Goal: Task Accomplishment & Management: Manage account settings

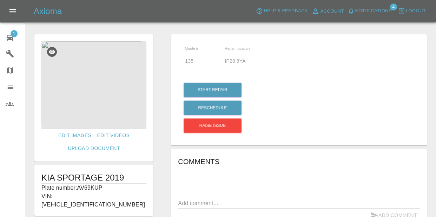
scroll to position [217, 0]
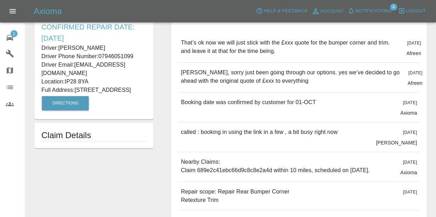
click at [17, 40] on div "1" at bounding box center [16, 37] width 20 height 10
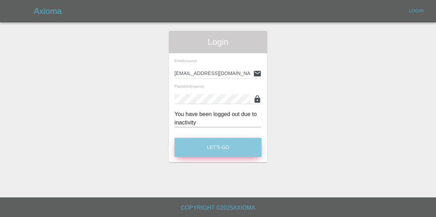
click at [217, 150] on button "Let's Go" at bounding box center [217, 147] width 87 height 19
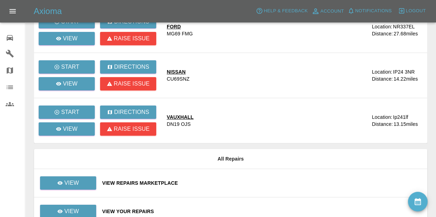
scroll to position [120, 0]
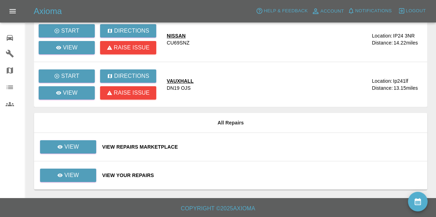
click at [140, 172] on div "View Your Repairs" at bounding box center [261, 175] width 319 height 7
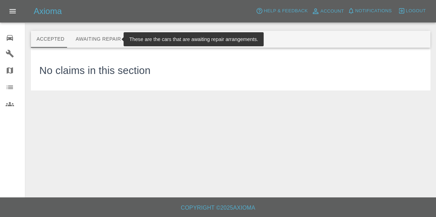
click at [111, 43] on button "Awaiting Repair" at bounding box center [98, 39] width 56 height 17
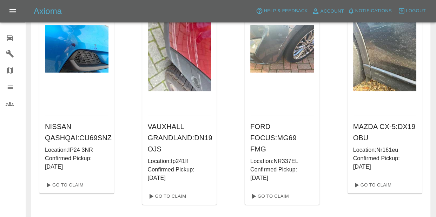
scroll to position [78, 0]
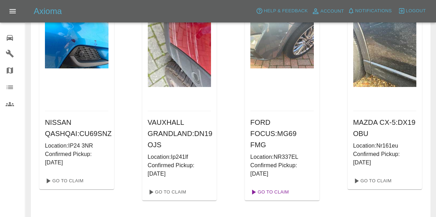
click at [267, 187] on link "Go To Claim" at bounding box center [268, 192] width 43 height 11
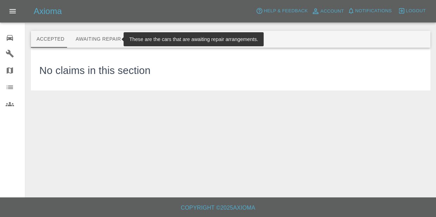
click at [97, 41] on button "Awaiting Repair" at bounding box center [98, 39] width 56 height 17
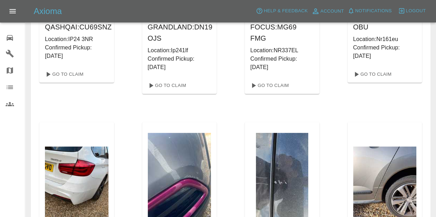
scroll to position [77, 0]
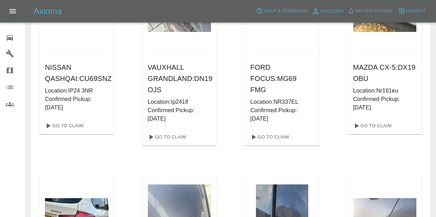
scroll to position [131, 0]
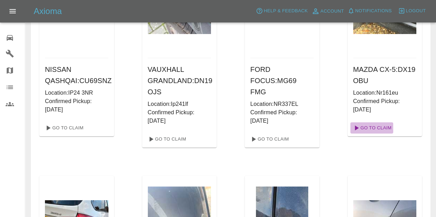
click at [379, 129] on link "Go To Claim" at bounding box center [371, 127] width 43 height 11
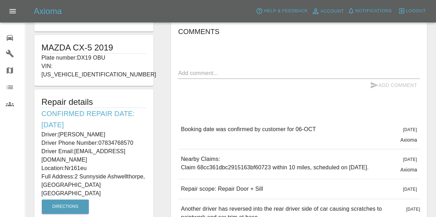
scroll to position [186, 0]
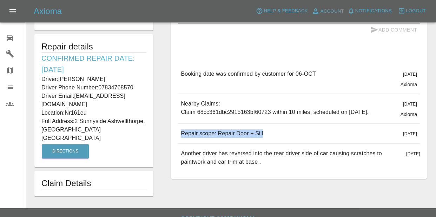
drag, startPoint x: 182, startPoint y: 138, endPoint x: 261, endPoint y: 141, distance: 79.0
click at [261, 141] on div "Repair scope: Repair Door + Sill [DATE]" at bounding box center [299, 134] width 242 height 20
copy p "Repair scope: Repair Door + Sill"
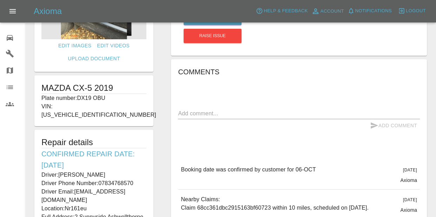
scroll to position [88, 0]
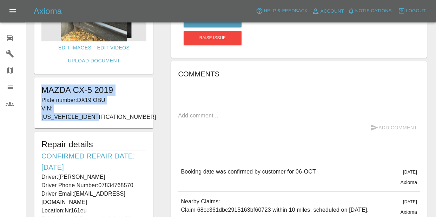
drag, startPoint x: 41, startPoint y: 88, endPoint x: 112, endPoint y: 109, distance: 74.1
click at [112, 109] on div "MAZDA CX-5 2019 Plate number: DX19 OBU VIN: [US_VEHICLE_IDENTIFICATION_NUMBER]" at bounding box center [93, 103] width 119 height 51
copy div "MAZDA CX-5 2019 Plate number: DX19 OBU VIN: [US_VEHICLE_IDENTIFICATION_NUMBER]"
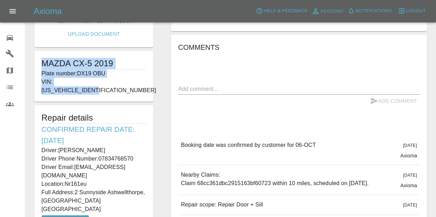
scroll to position [116, 0]
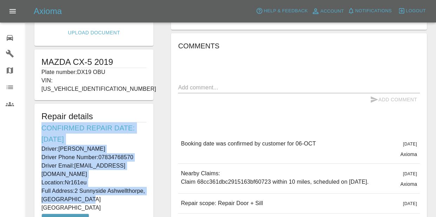
drag, startPoint x: 43, startPoint y: 116, endPoint x: 124, endPoint y: 191, distance: 110.5
click at [124, 191] on div "Repair details Confirmed Repair Date: [DATE] Driver: [PERSON_NAME] Driver Phone…" at bounding box center [93, 170] width 119 height 133
copy div "Confirmed Repair Date: [DATE] Driver: [PERSON_NAME] Driver Phone Number: 078347…"
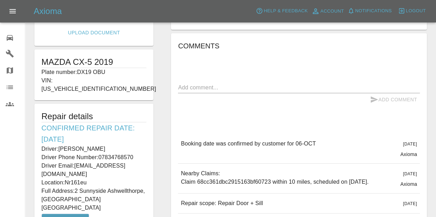
click at [215, 74] on div "Comments x Add Comment Booking date was confirmed by customer for 06-[DATE][DAT…" at bounding box center [299, 141] width 242 height 202
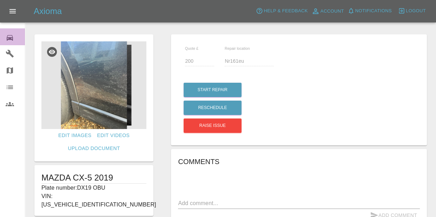
click at [13, 36] on icon at bounding box center [10, 38] width 8 height 8
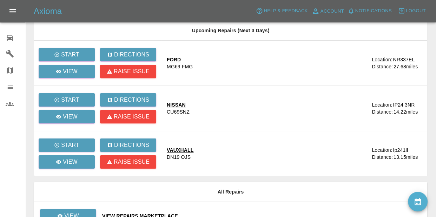
scroll to position [120, 0]
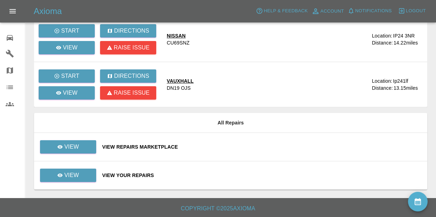
click at [127, 177] on div "View Your Repairs" at bounding box center [261, 175] width 319 height 7
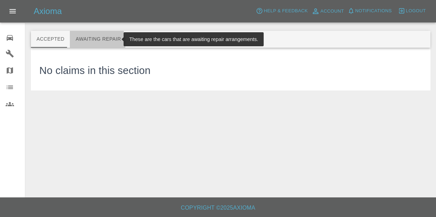
click at [92, 43] on button "Awaiting Repair" at bounding box center [98, 39] width 56 height 17
